Goal: Navigation & Orientation: Find specific page/section

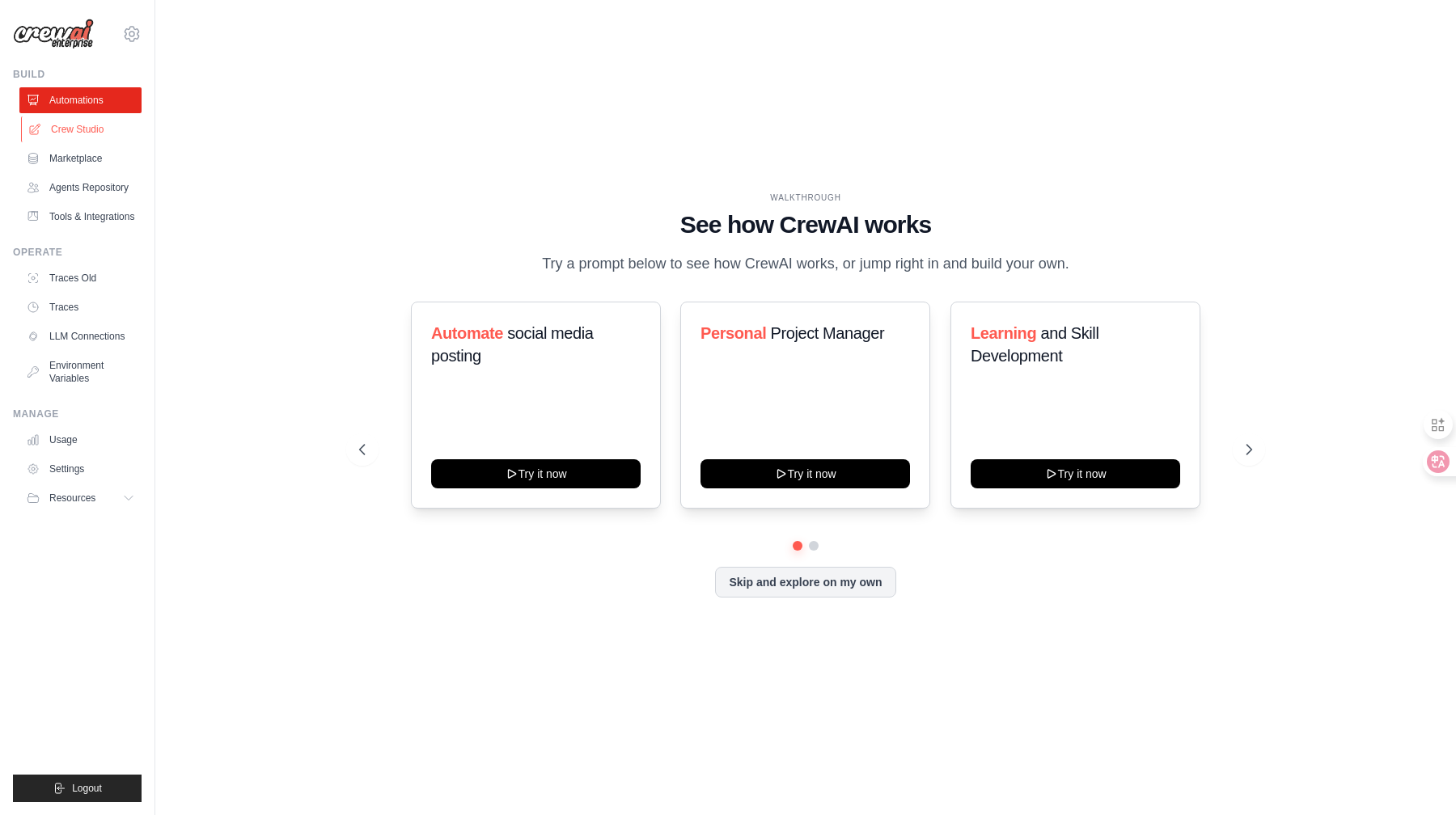
click at [79, 122] on link "Crew Studio" at bounding box center [83, 129] width 122 height 26
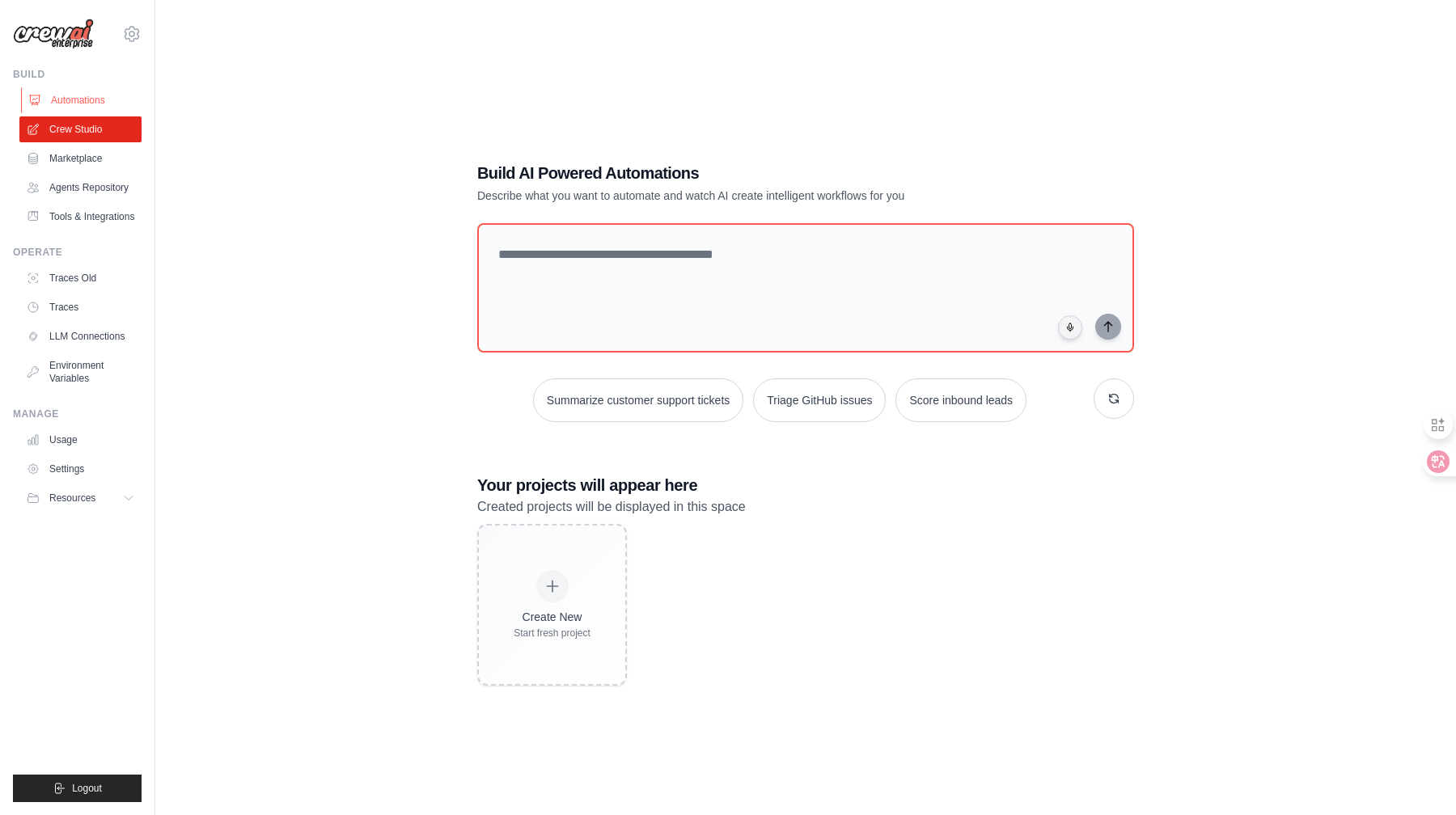
click at [71, 94] on link "Automations" at bounding box center [83, 100] width 122 height 26
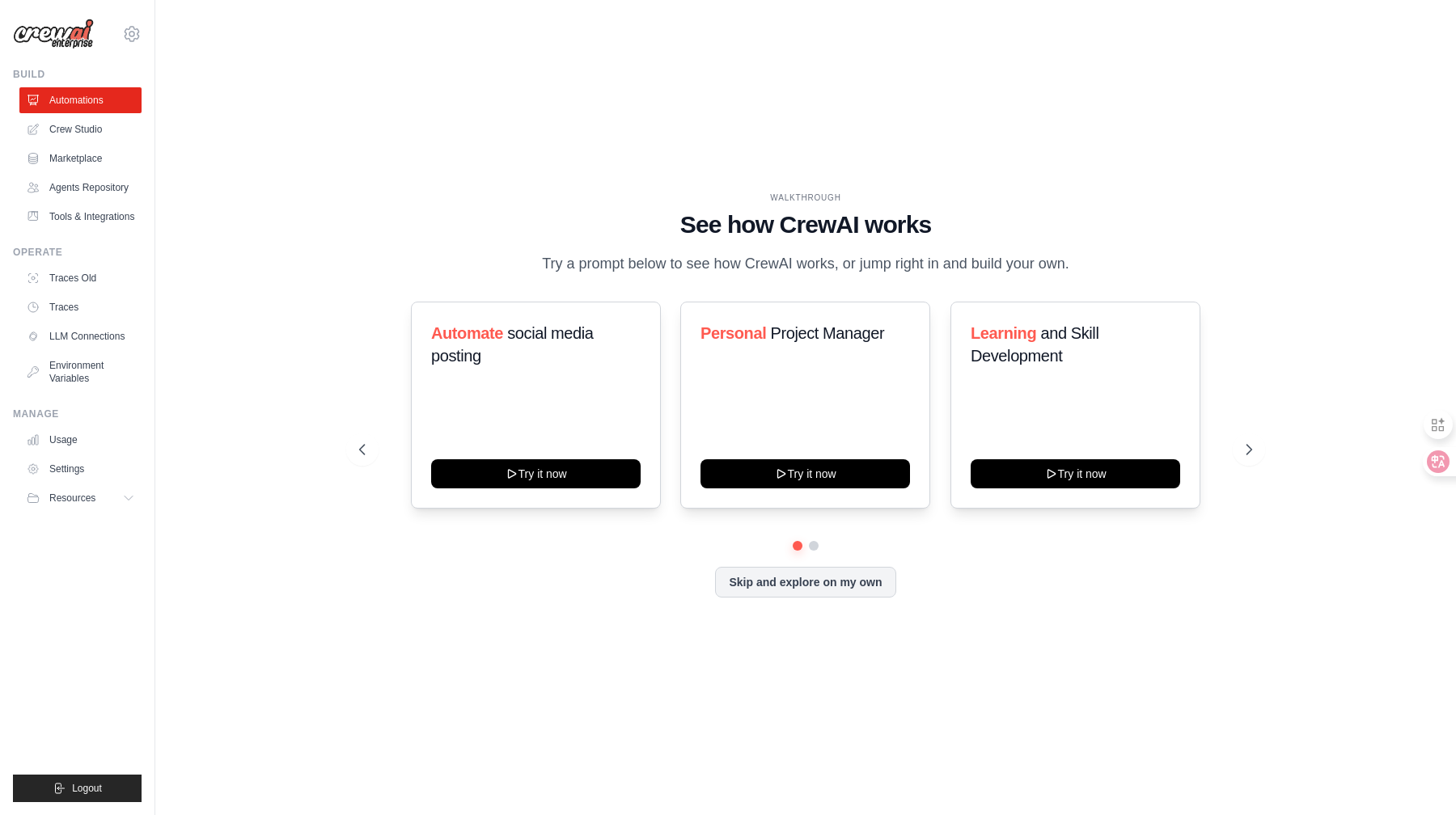
click at [543, 582] on div "Skip and explore on my own" at bounding box center [806, 582] width 893 height 31
click at [813, 543] on button at bounding box center [813, 545] width 13 height 13
click at [799, 545] on button at bounding box center [798, 546] width 12 height 12
click at [625, 570] on div "Skip and explore on my own" at bounding box center [806, 582] width 893 height 31
click at [94, 153] on link "Marketplace" at bounding box center [83, 158] width 122 height 26
